Goal: Task Accomplishment & Management: Use online tool/utility

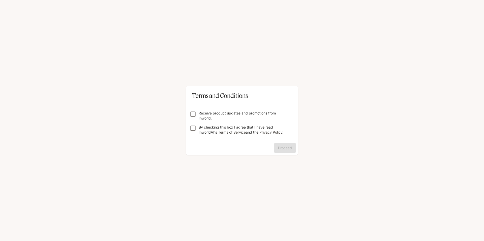
click at [280, 152] on div "Proceed" at bounding box center [242, 149] width 112 height 12
click at [279, 152] on div "Proceed" at bounding box center [242, 149] width 112 height 12
click at [291, 147] on button "Proceed" at bounding box center [285, 148] width 22 height 10
